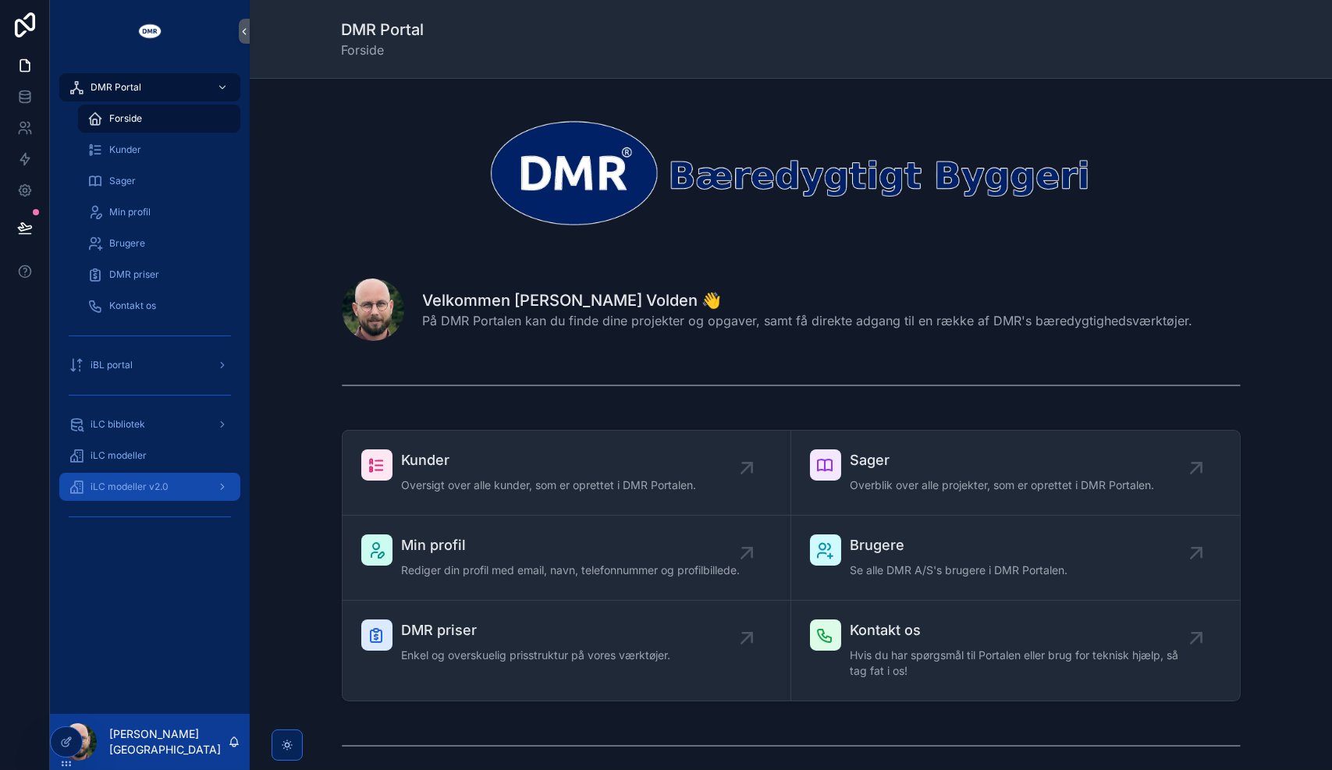
click at [176, 486] on div "iLC modeller v2.0" at bounding box center [150, 486] width 162 height 25
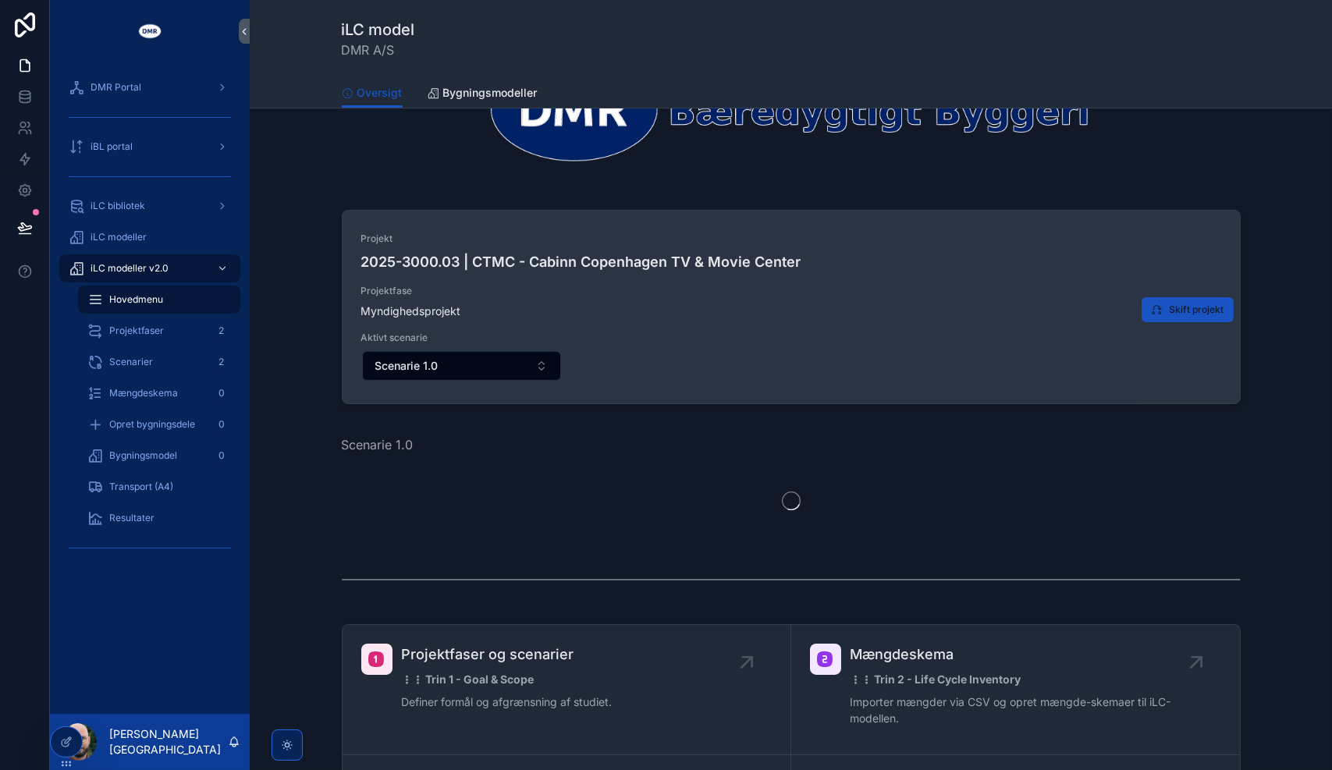
scroll to position [101, 0]
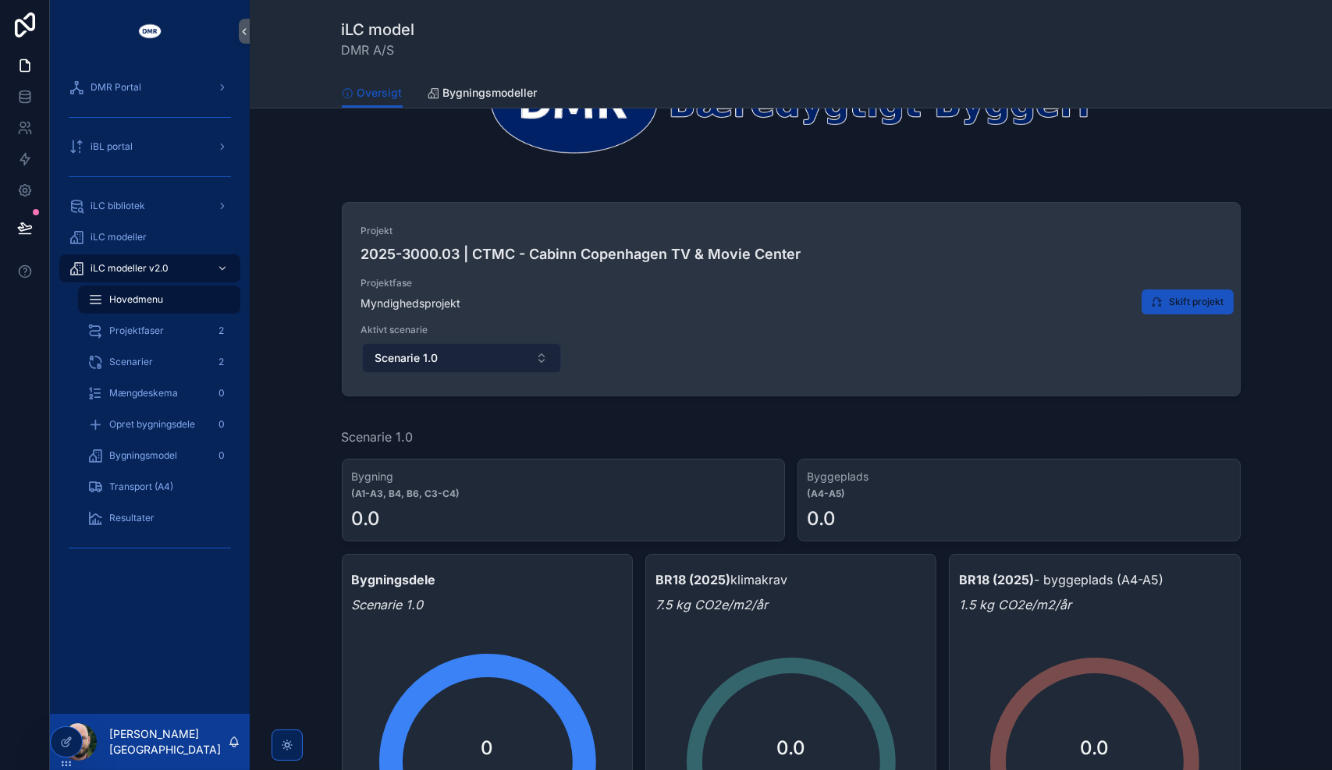
click at [452, 351] on button "Scenarie 1.0" at bounding box center [462, 358] width 200 height 30
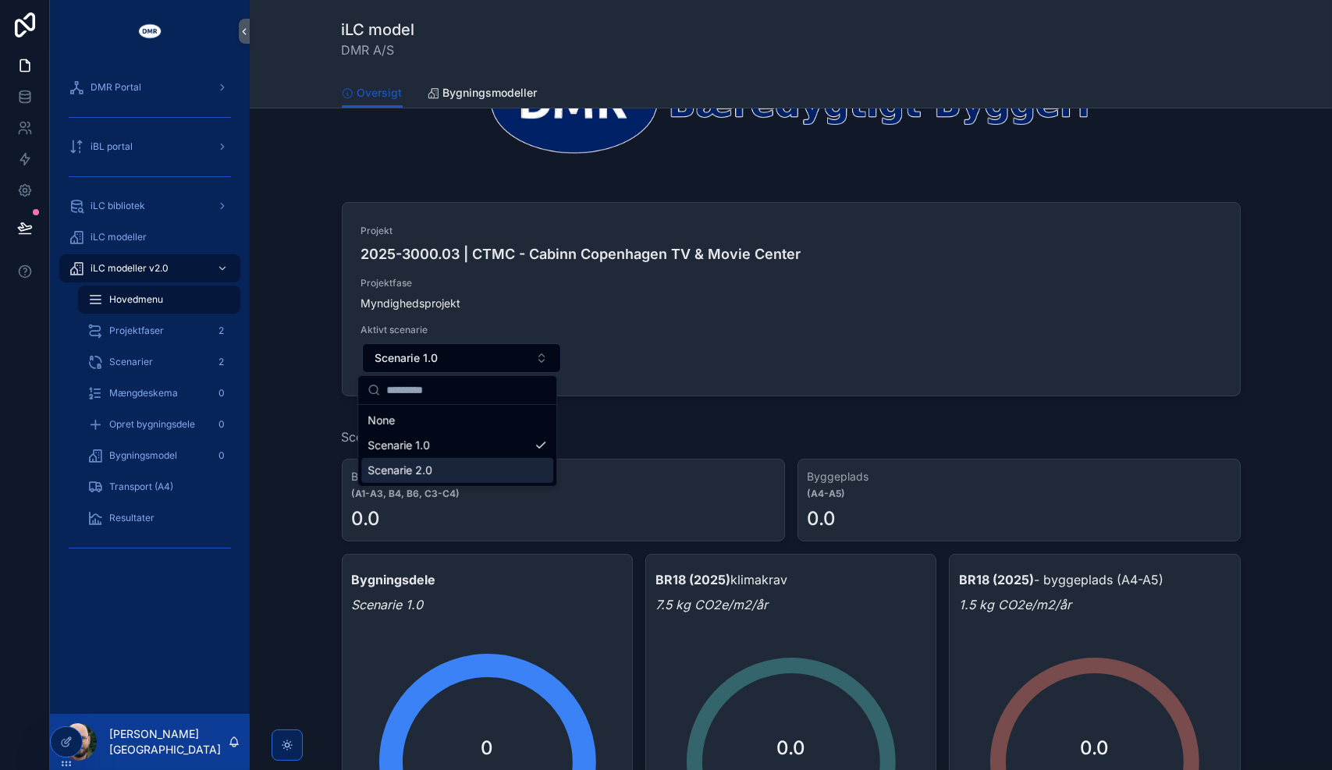
click at [446, 474] on div "Scenarie 2.0" at bounding box center [457, 470] width 192 height 25
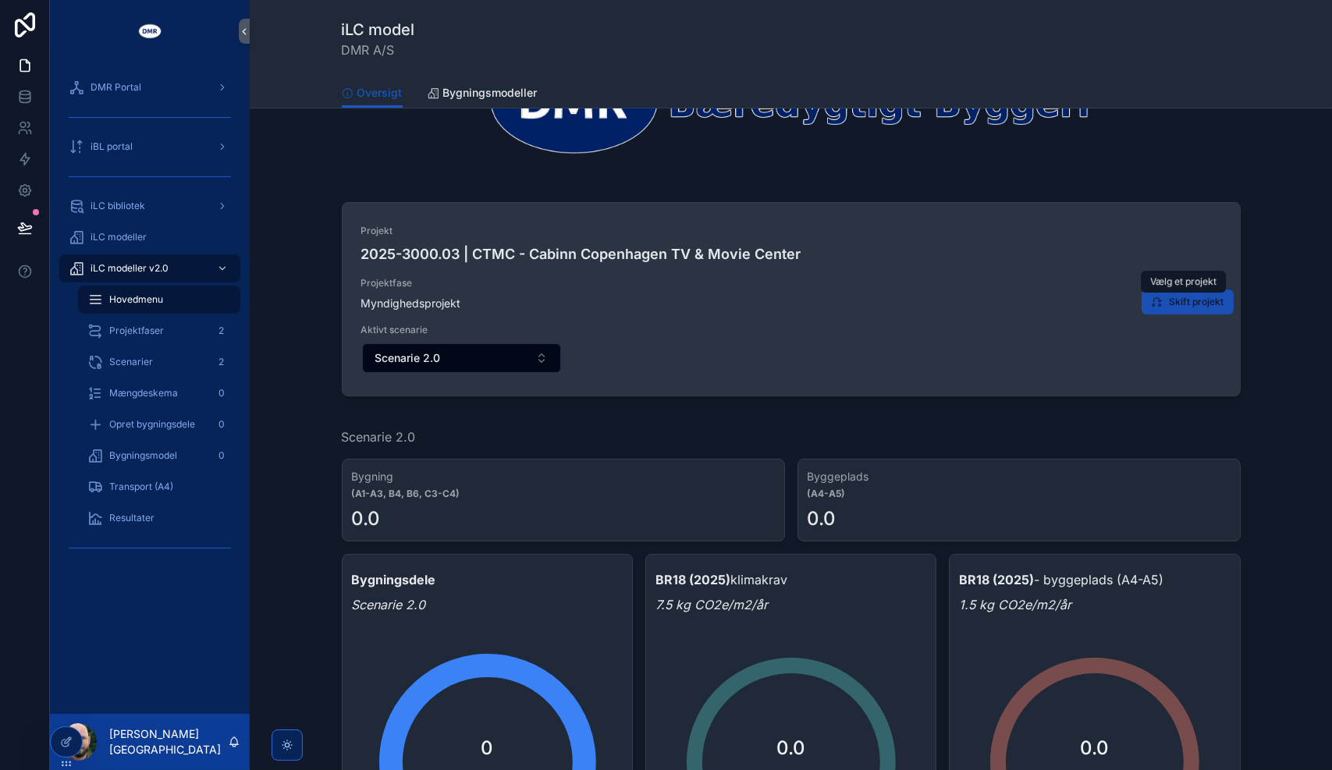
click at [1170, 300] on span "Skift projekt" at bounding box center [1197, 302] width 55 height 12
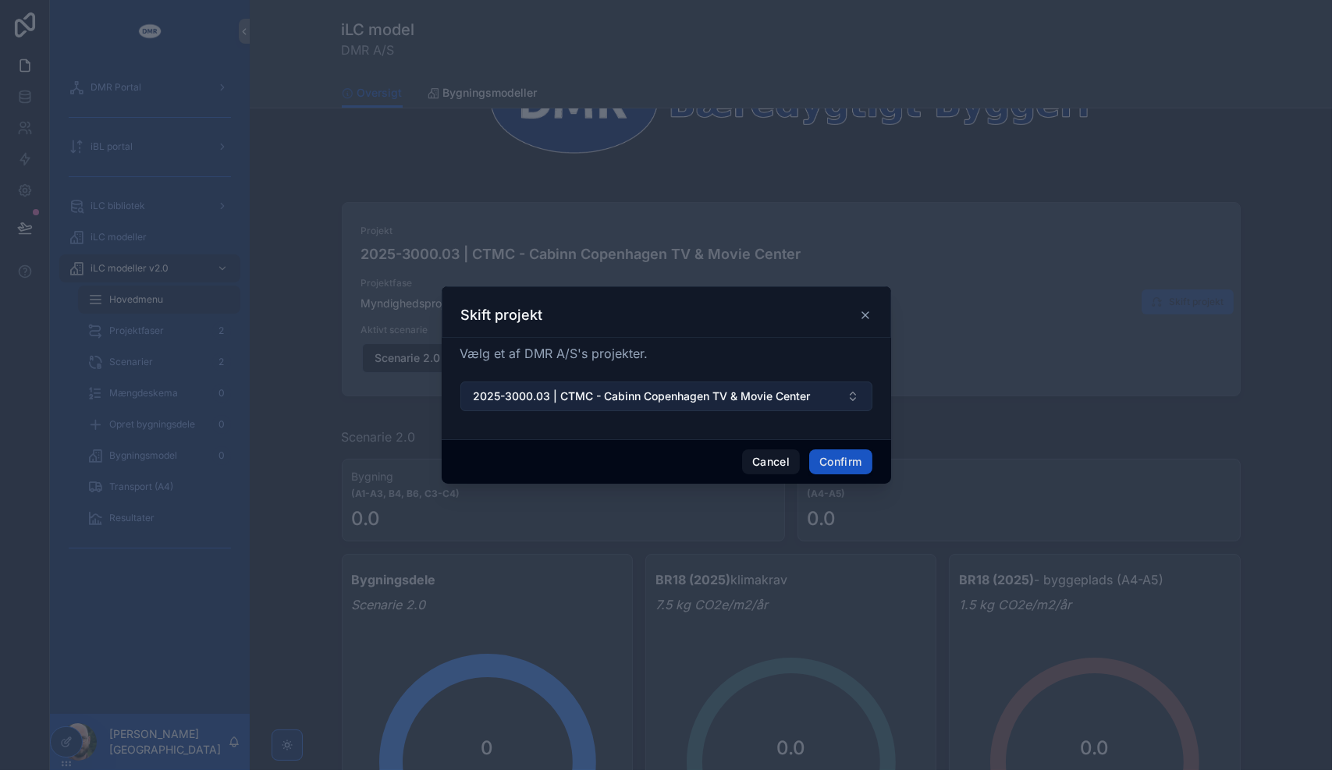
click at [641, 388] on button "2025-3000.03 | CTMC - Cabinn Copenhagen TV & Movie Center" at bounding box center [666, 397] width 412 height 30
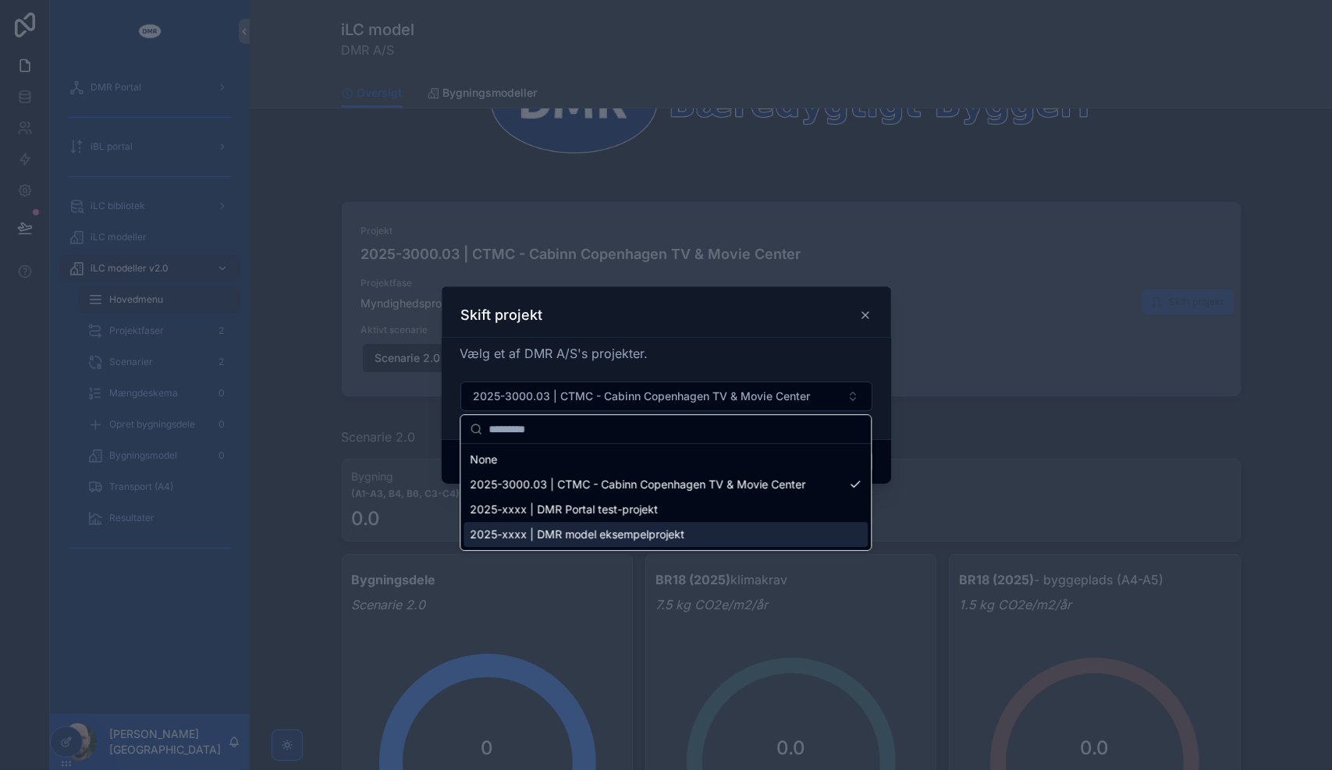
click at [671, 529] on span "2025-xxxx | DMR model eksempelprojekt" at bounding box center [577, 535] width 215 height 16
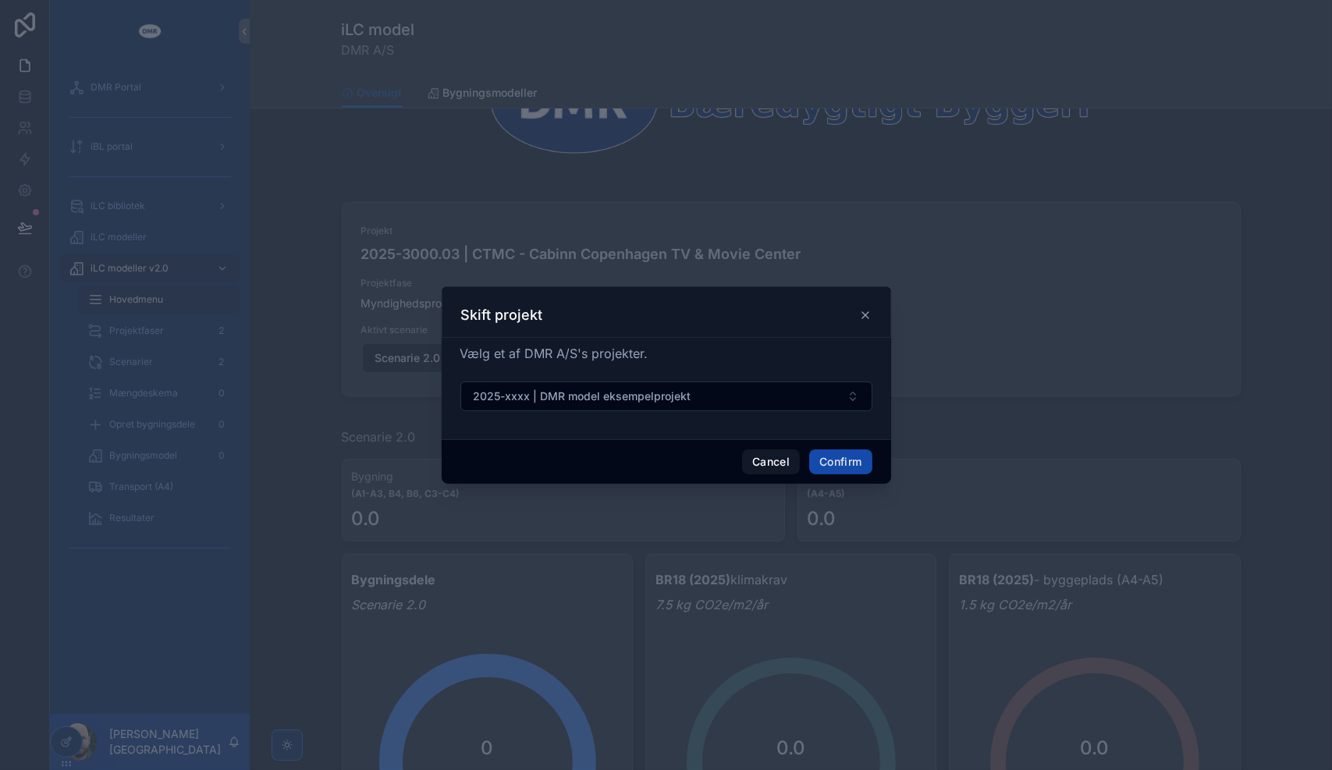
click at [843, 460] on button "Confirm" at bounding box center [840, 461] width 62 height 25
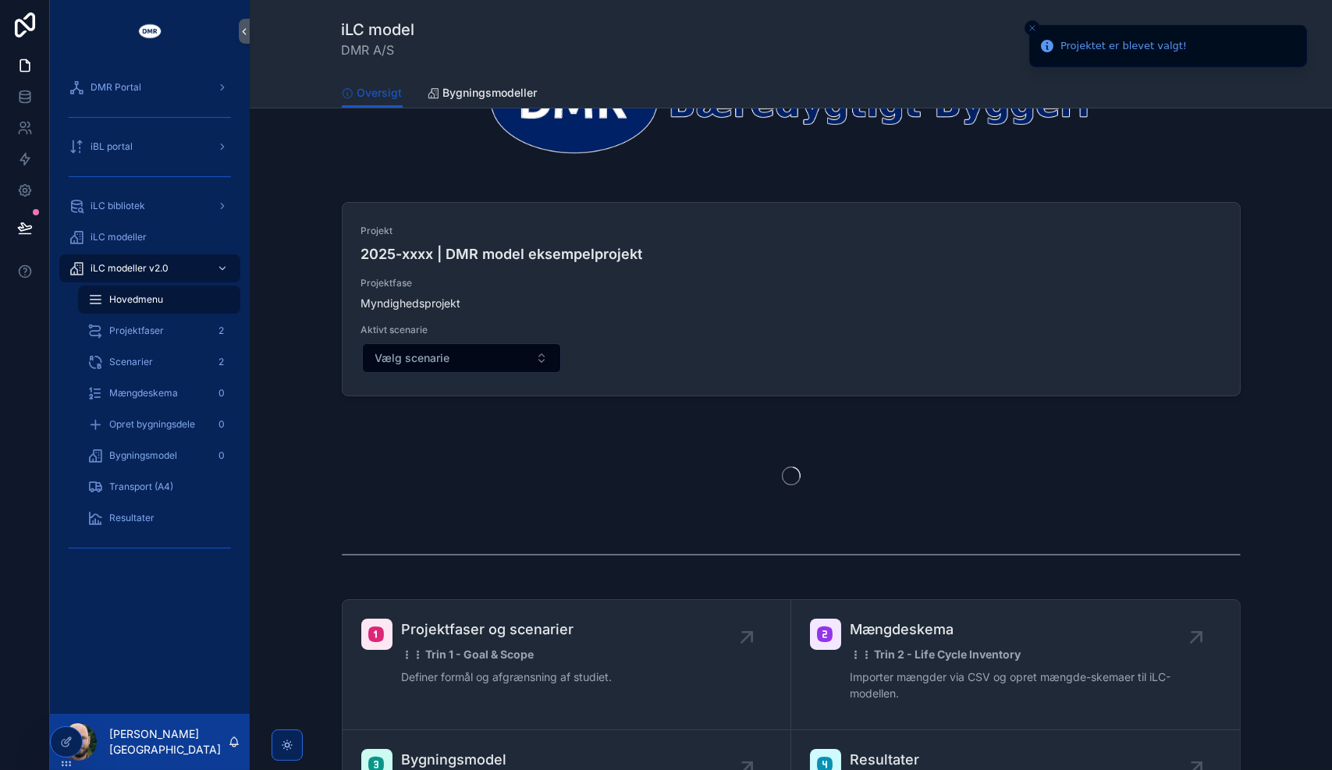
click at [428, 364] on span "Vælg scenarie" at bounding box center [412, 358] width 75 height 16
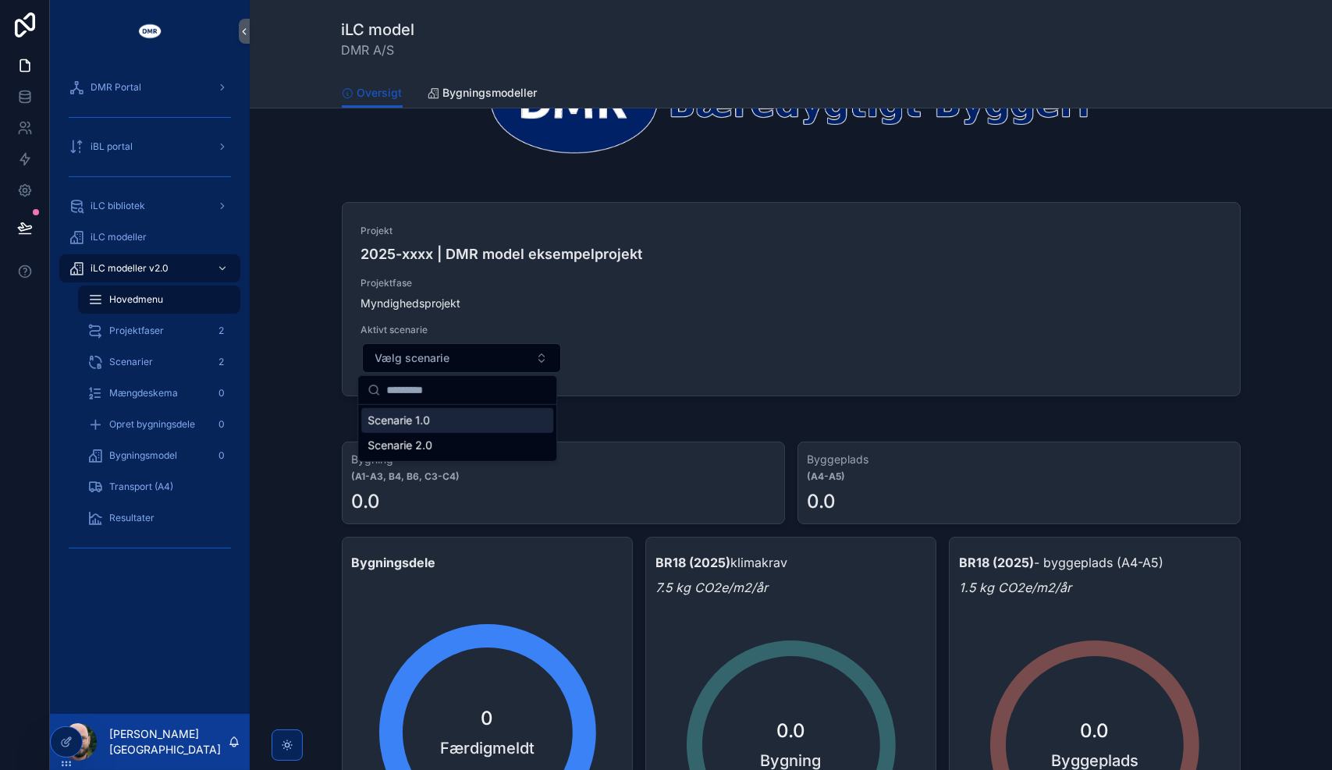
click at [428, 421] on span "Scenarie 1.0" at bounding box center [399, 421] width 62 height 16
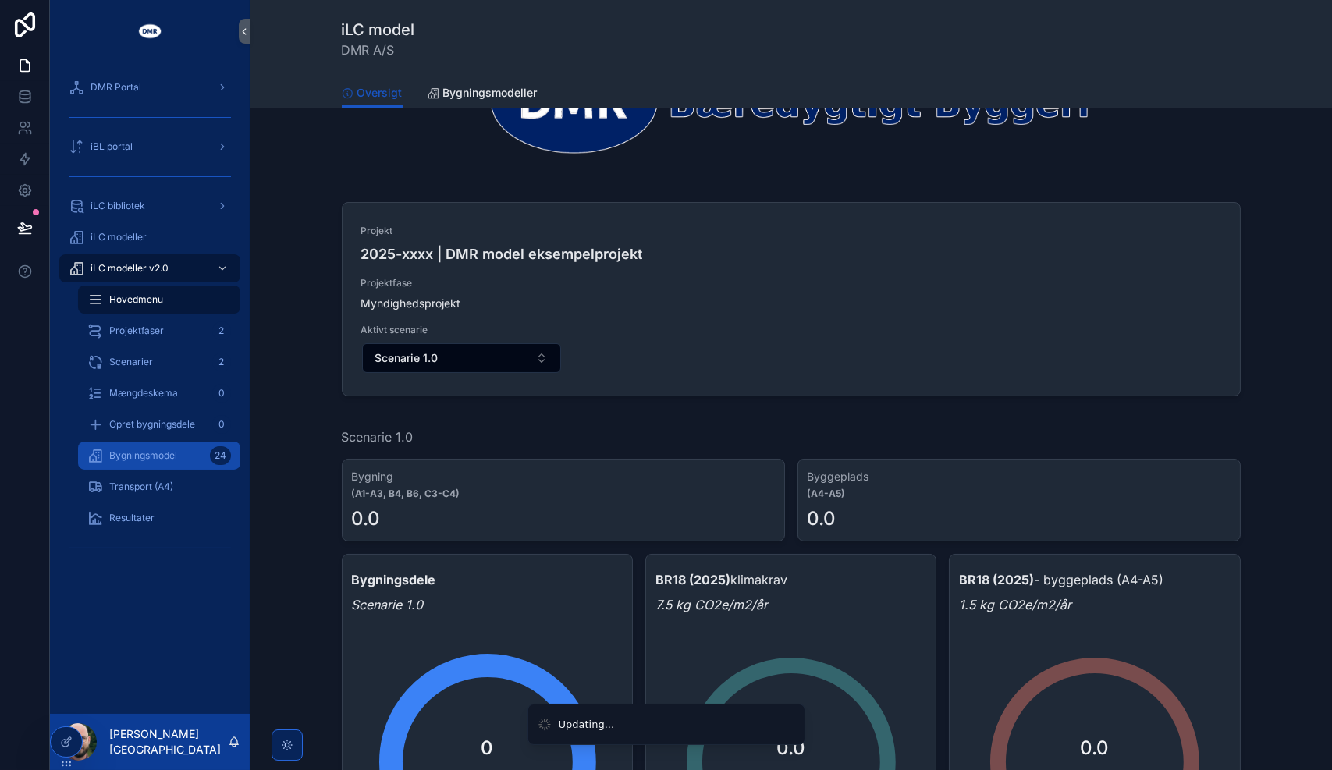
click at [140, 449] on span "Bygningsmodel" at bounding box center [143, 455] width 68 height 12
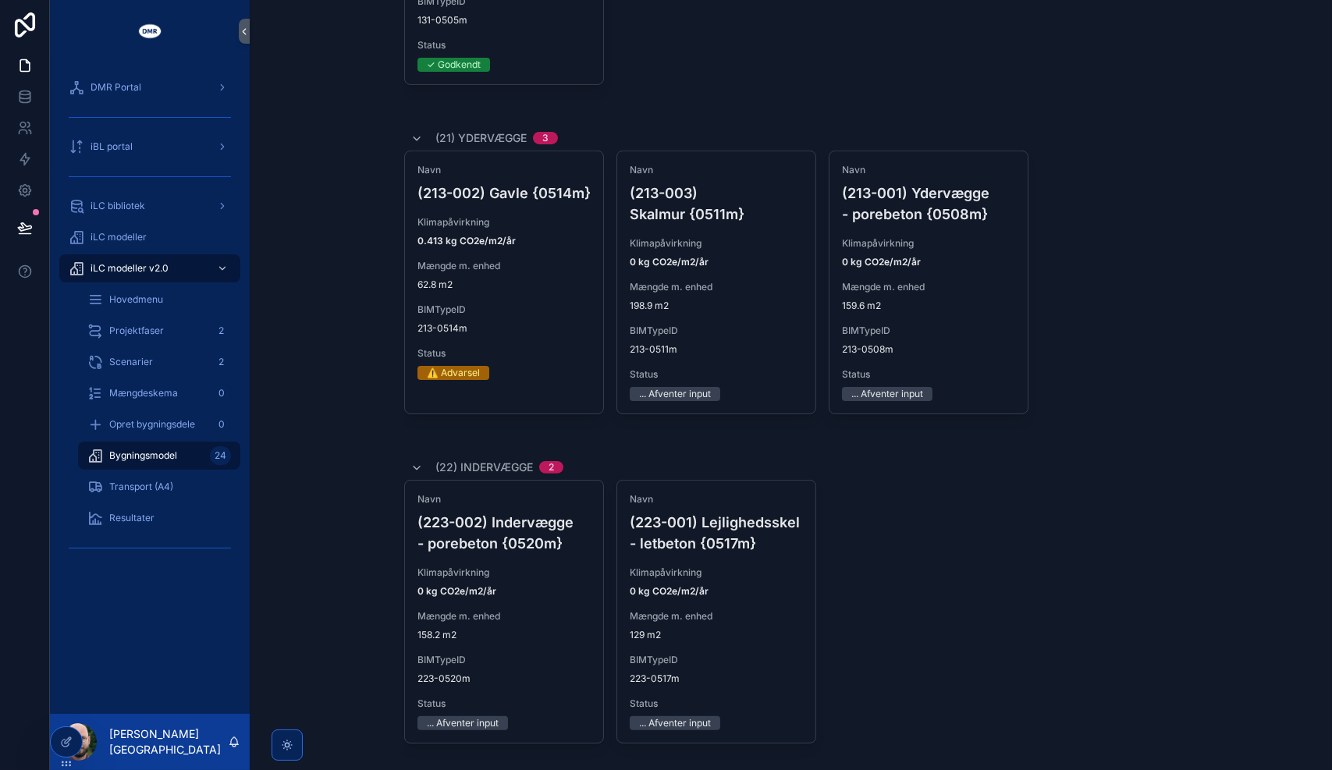
scroll to position [1099, 0]
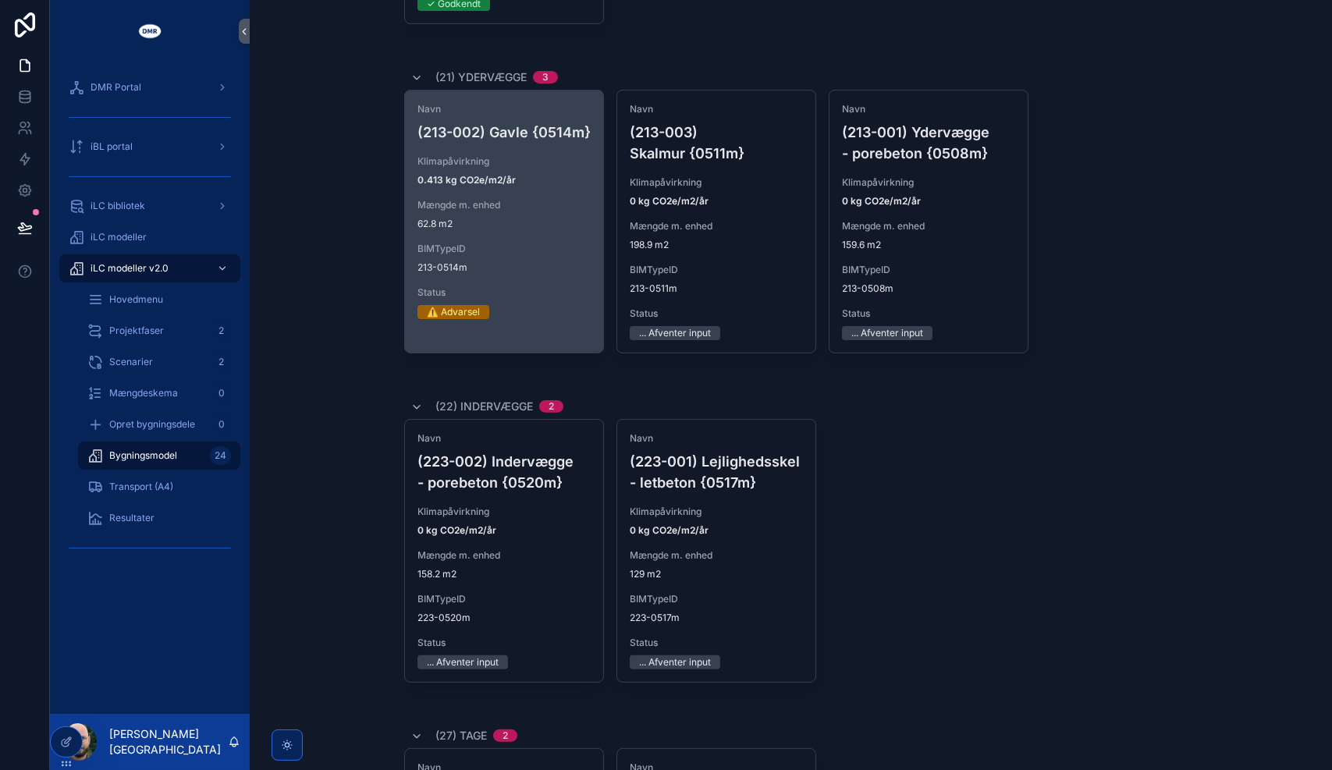
click at [513, 210] on div "Mængde m. enhed 62.8 m2" at bounding box center [503, 214] width 173 height 31
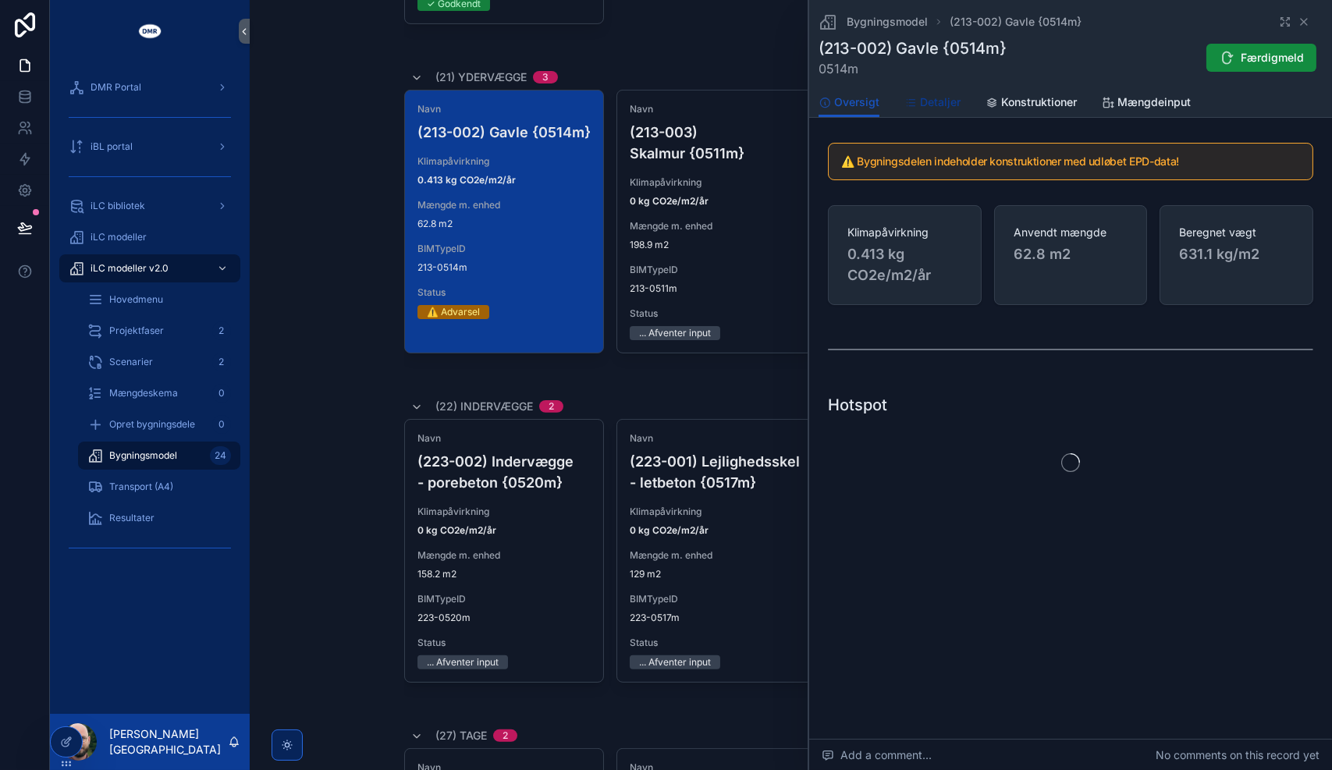
click at [947, 107] on span "Detaljer" at bounding box center [940, 102] width 41 height 16
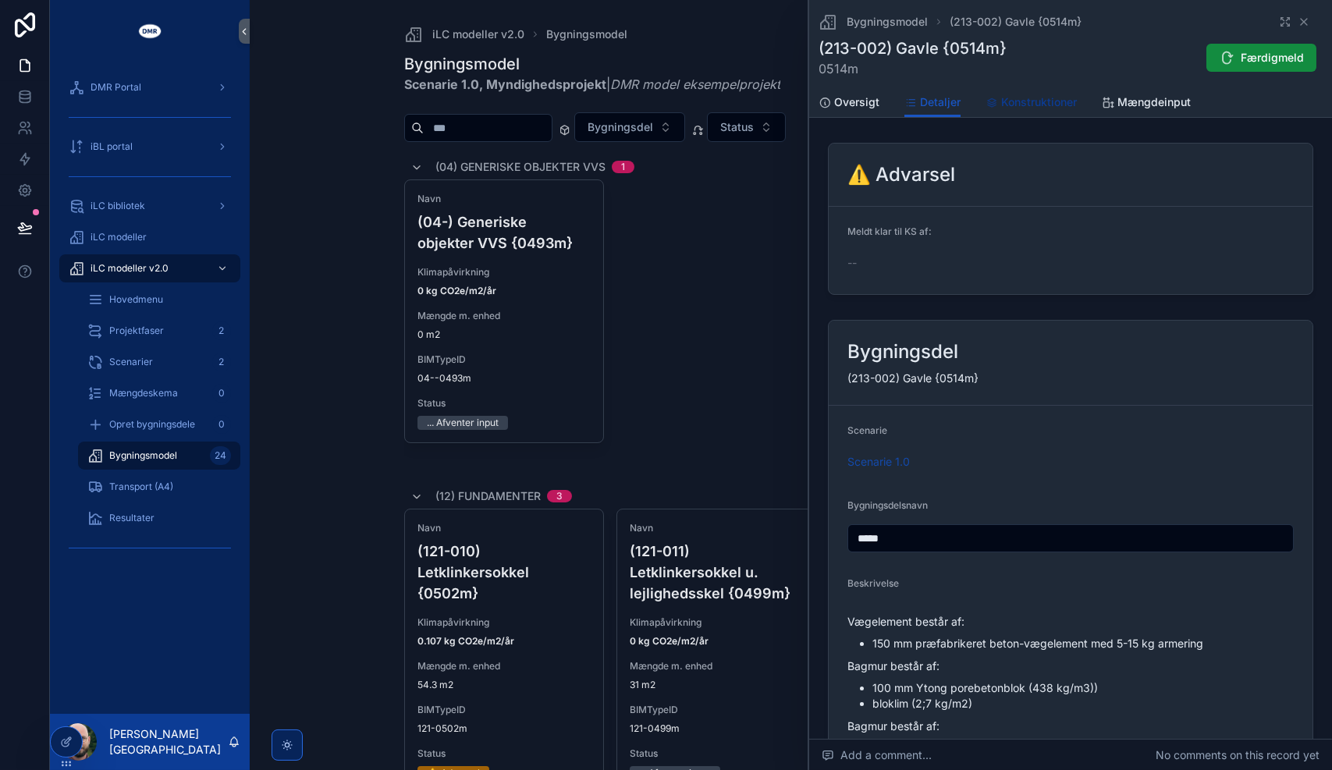
click at [1029, 107] on span "Konstruktioner" at bounding box center [1039, 102] width 76 height 16
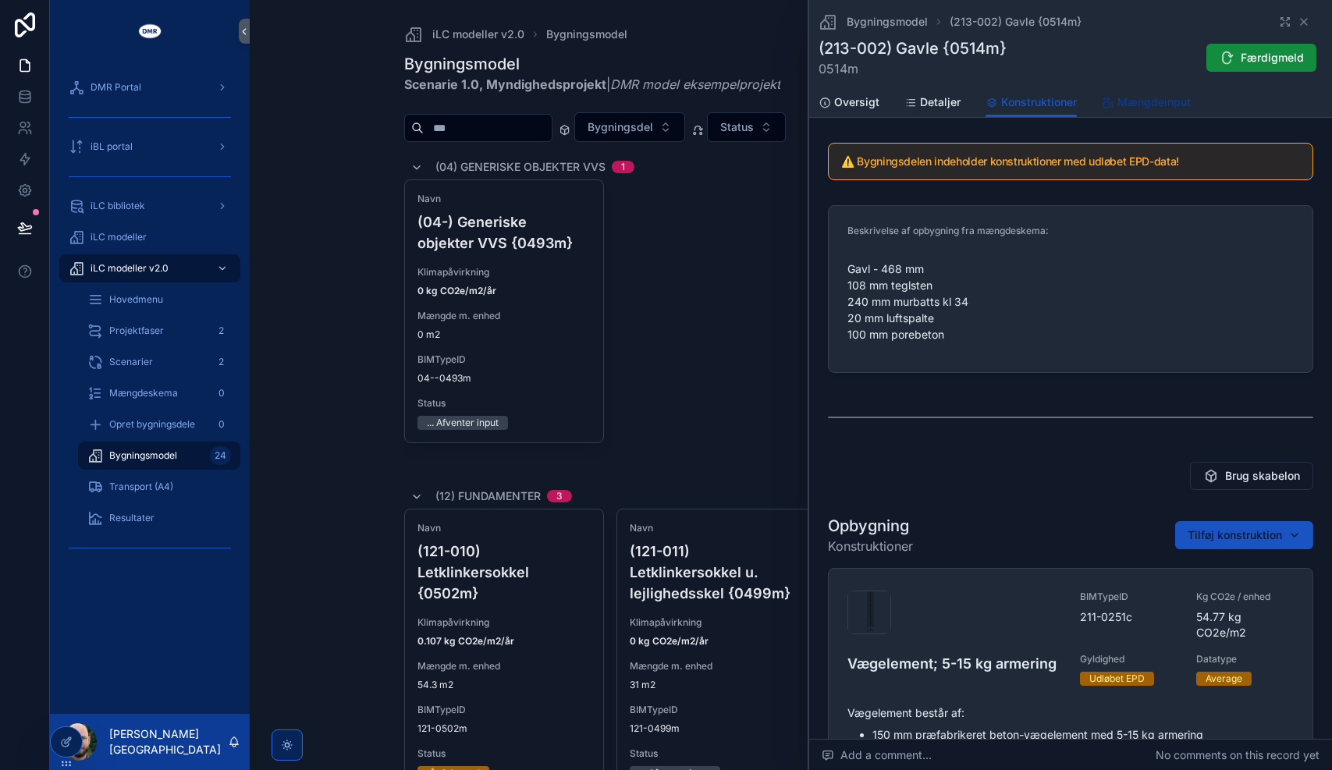
click at [1124, 112] on link "Mængdeinput" at bounding box center [1146, 103] width 89 height 31
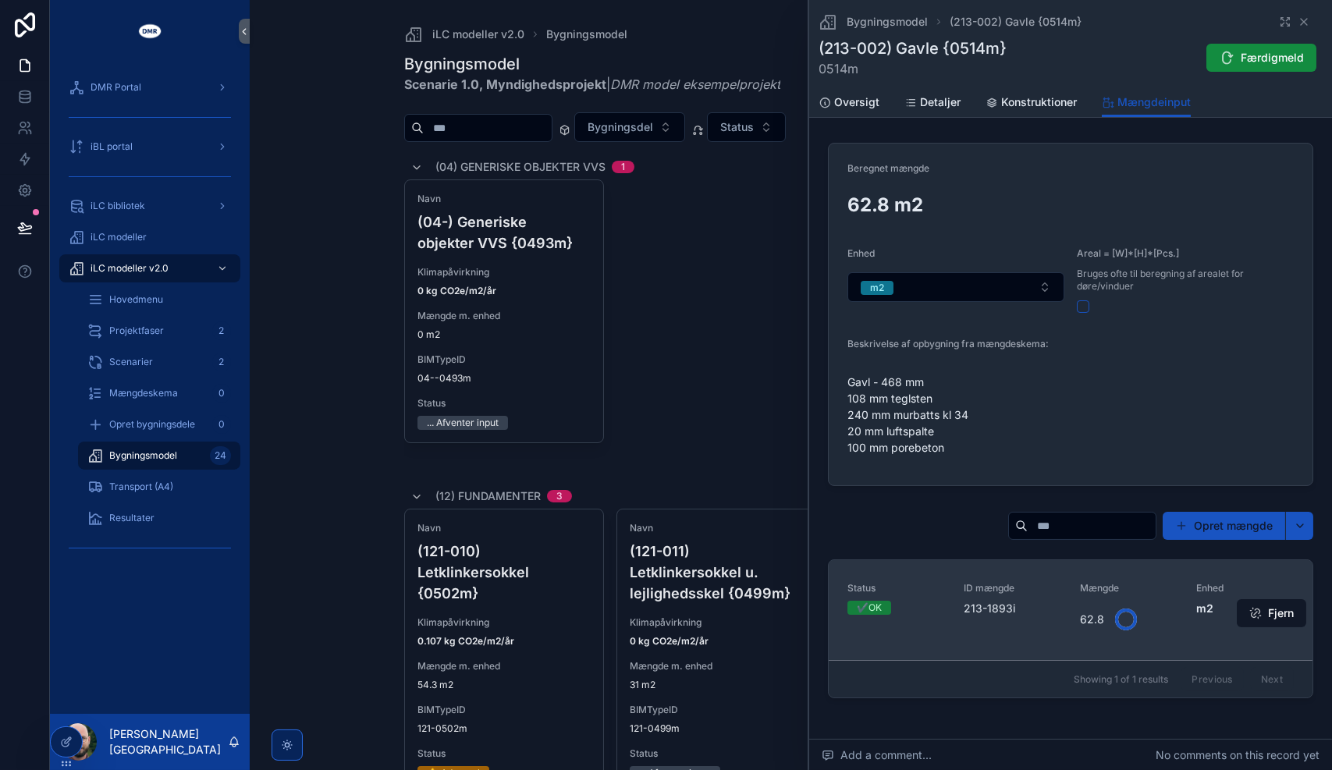
click at [1025, 599] on div "ID mængde 213-1893i" at bounding box center [1013, 599] width 98 height 34
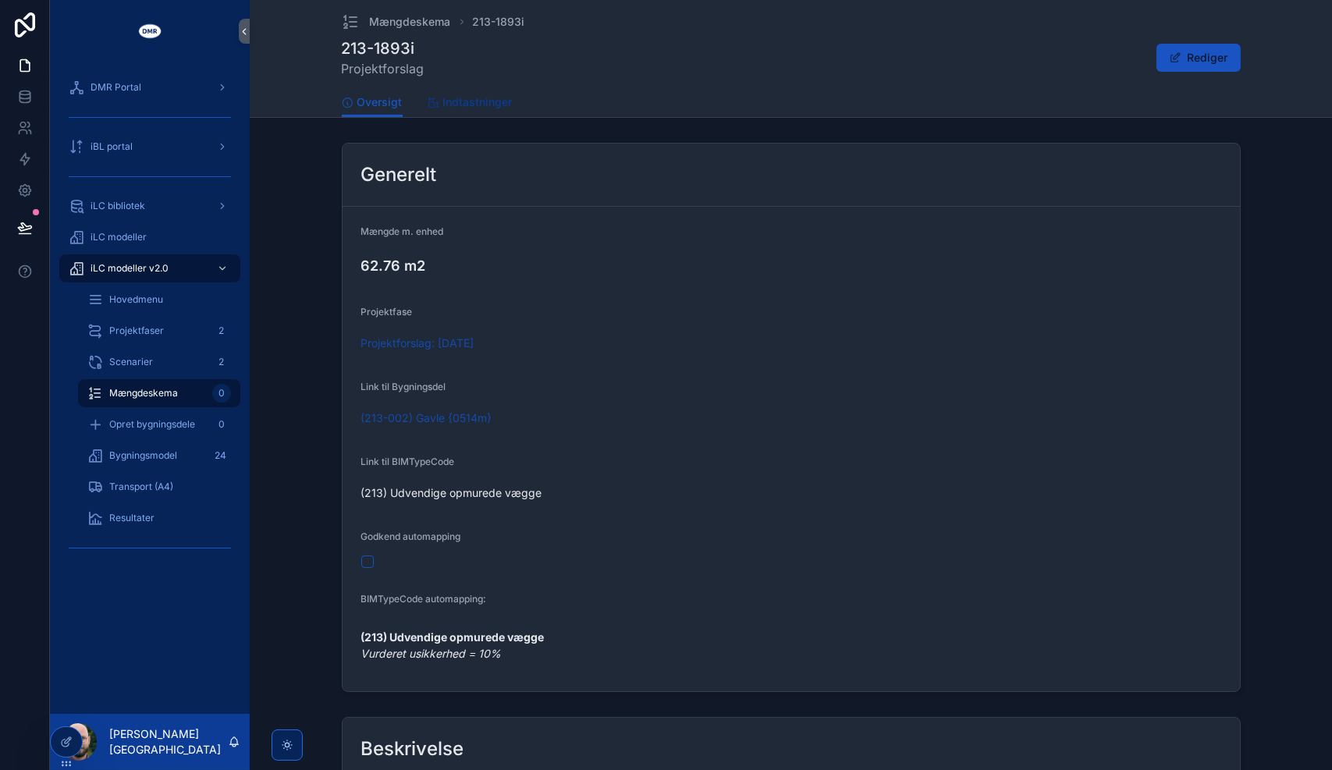
click at [465, 99] on span "Indtastninger" at bounding box center [477, 102] width 69 height 16
